Goal: Navigation & Orientation: Find specific page/section

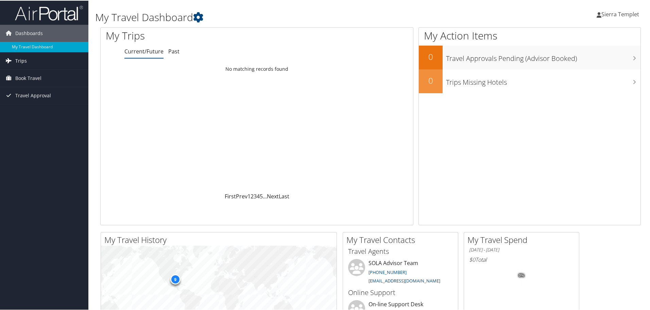
click at [25, 58] on span "Trips" at bounding box center [21, 60] width 12 height 17
click at [46, 73] on link "Current/Future Trips" at bounding box center [44, 74] width 88 height 10
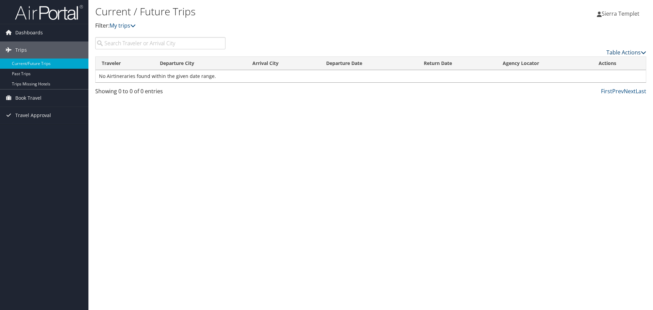
click at [621, 49] on link "Table Actions" at bounding box center [626, 52] width 40 height 7
click at [621, 49] on div at bounding box center [326, 155] width 653 height 310
click at [47, 34] on link "Dashboards" at bounding box center [44, 32] width 88 height 17
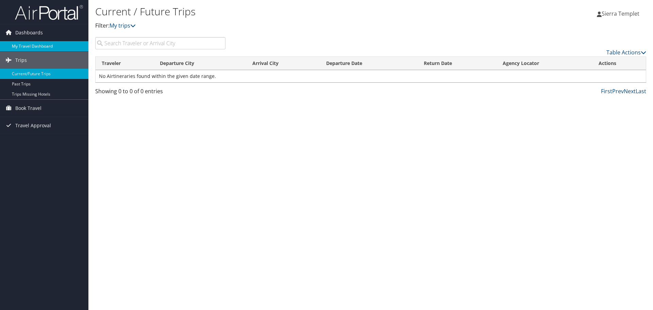
click at [31, 45] on link "My Travel Dashboard" at bounding box center [44, 46] width 88 height 10
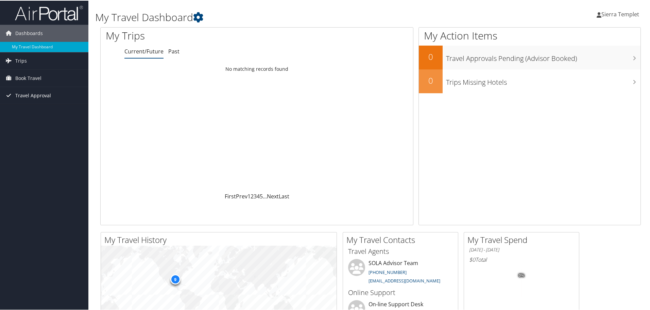
click at [44, 95] on span "Travel Approval" at bounding box center [33, 94] width 36 height 17
click at [34, 120] on link "Approved Trips" at bounding box center [44, 119] width 88 height 10
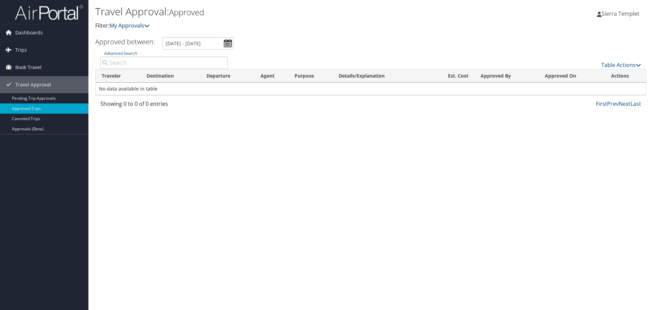
click at [131, 24] on link "My Approvals" at bounding box center [129, 25] width 40 height 7
click at [44, 98] on link "Pending Trip Approvals" at bounding box center [44, 98] width 88 height 10
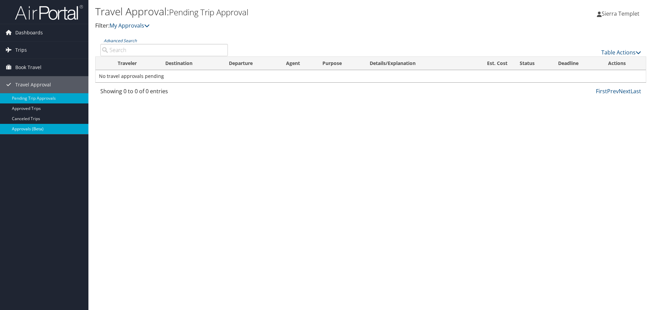
click at [36, 128] on link "Approvals (Beta)" at bounding box center [44, 129] width 88 height 10
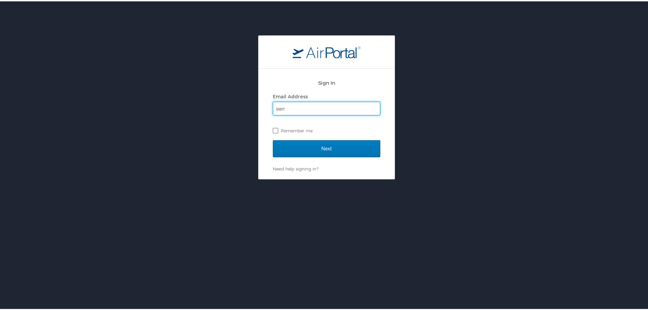
type input "[EMAIL_ADDRESS][DOMAIN_NAME]"
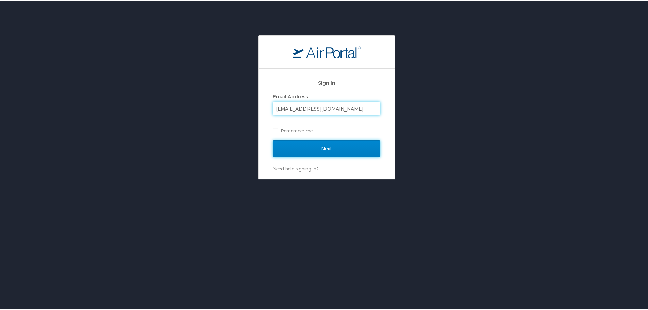
click at [298, 147] on input "Next" at bounding box center [326, 147] width 107 height 17
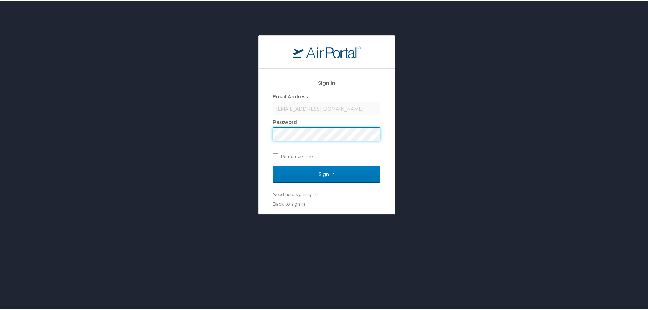
click at [273, 164] on input "Sign In" at bounding box center [326, 172] width 107 height 17
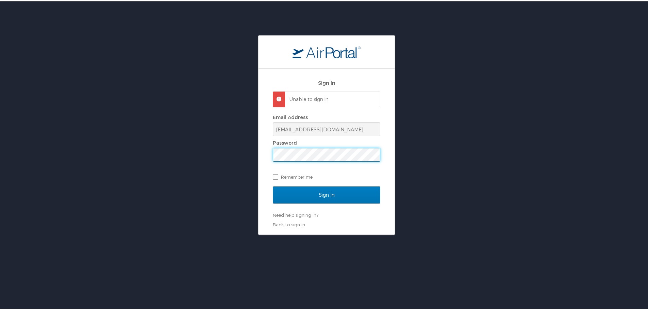
click at [273, 185] on input "Sign In" at bounding box center [326, 193] width 107 height 17
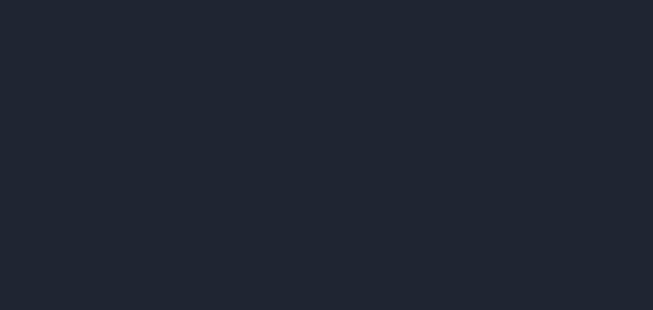
click at [106, 21] on div at bounding box center [326, 155] width 653 height 310
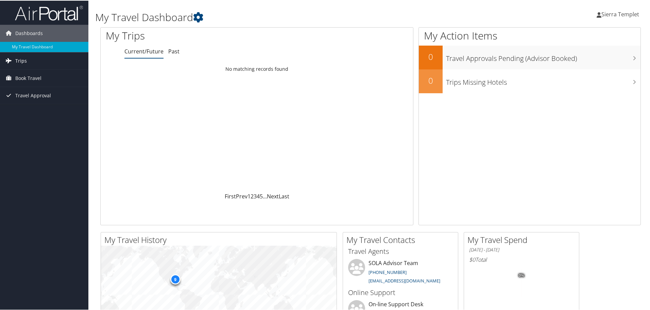
click at [20, 61] on span "Trips" at bounding box center [21, 60] width 12 height 17
click at [32, 75] on link "Current/Future Trips" at bounding box center [44, 74] width 88 height 10
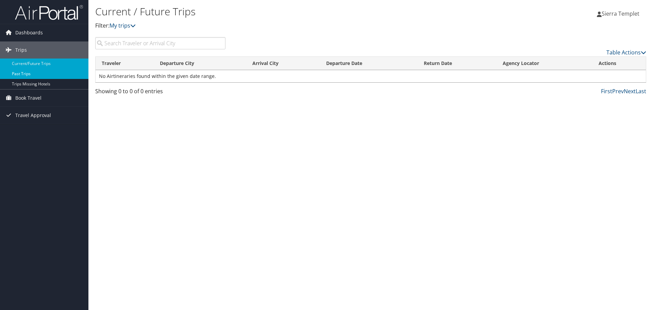
click at [23, 77] on link "Past Trips" at bounding box center [44, 74] width 88 height 10
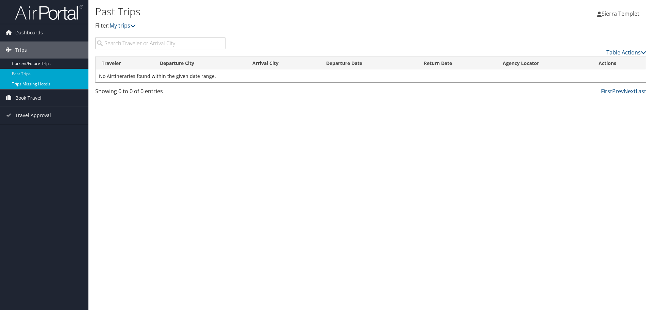
click at [21, 83] on link "Trips Missing Hotels" at bounding box center [44, 84] width 88 height 10
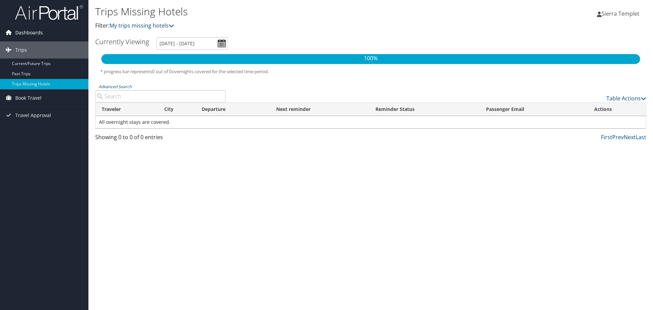
click at [29, 31] on span "Dashboards" at bounding box center [29, 32] width 28 height 17
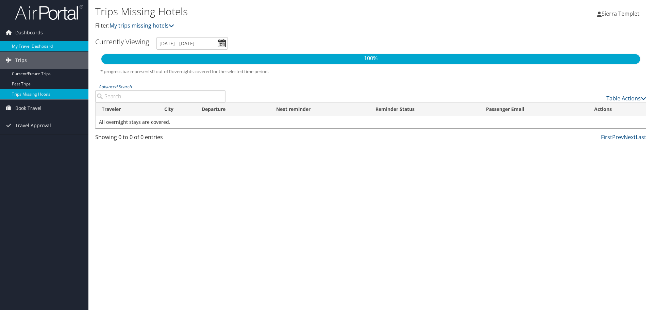
click at [24, 43] on link "My Travel Dashboard" at bounding box center [44, 46] width 88 height 10
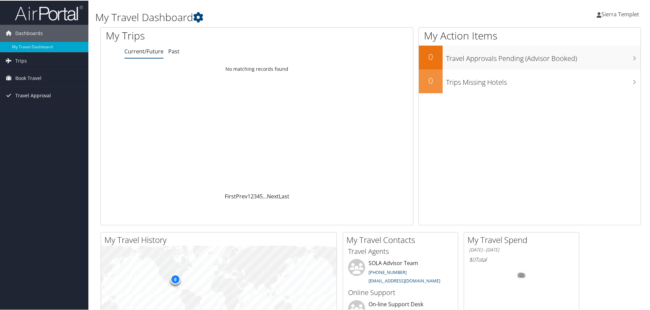
click at [30, 95] on span "Travel Approval" at bounding box center [33, 94] width 36 height 17
click at [27, 132] on link "Canceled Trips" at bounding box center [44, 129] width 88 height 10
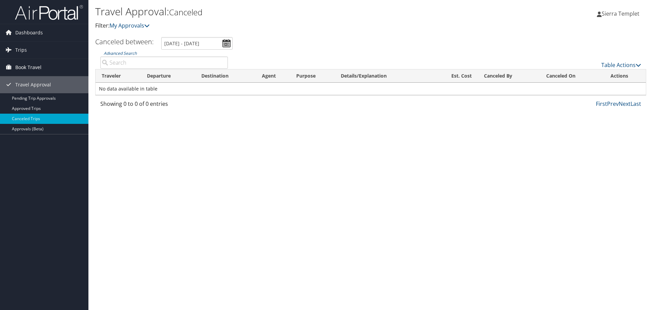
click at [23, 67] on span "Book Travel" at bounding box center [28, 67] width 26 height 17
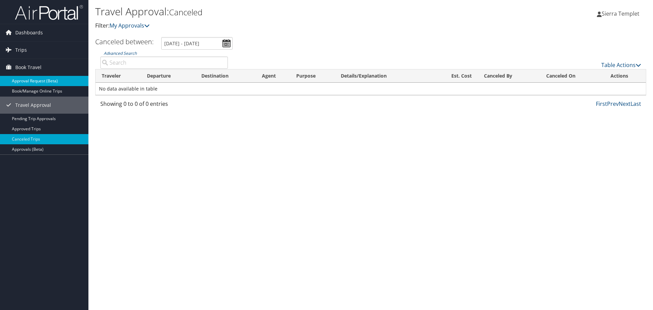
click at [27, 82] on link "Approval Request (Beta)" at bounding box center [44, 81] width 88 height 10
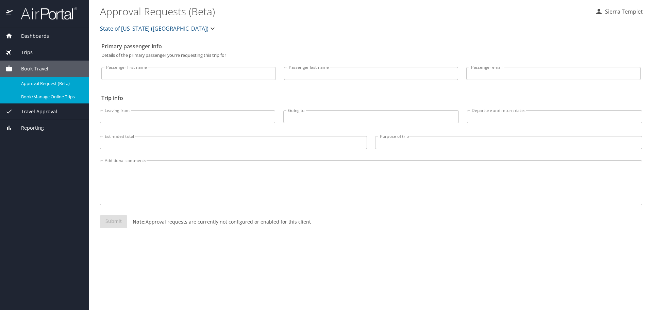
click at [56, 95] on span "Book/Manage Online Trips" at bounding box center [51, 96] width 60 height 6
